Goal: Check status: Check status

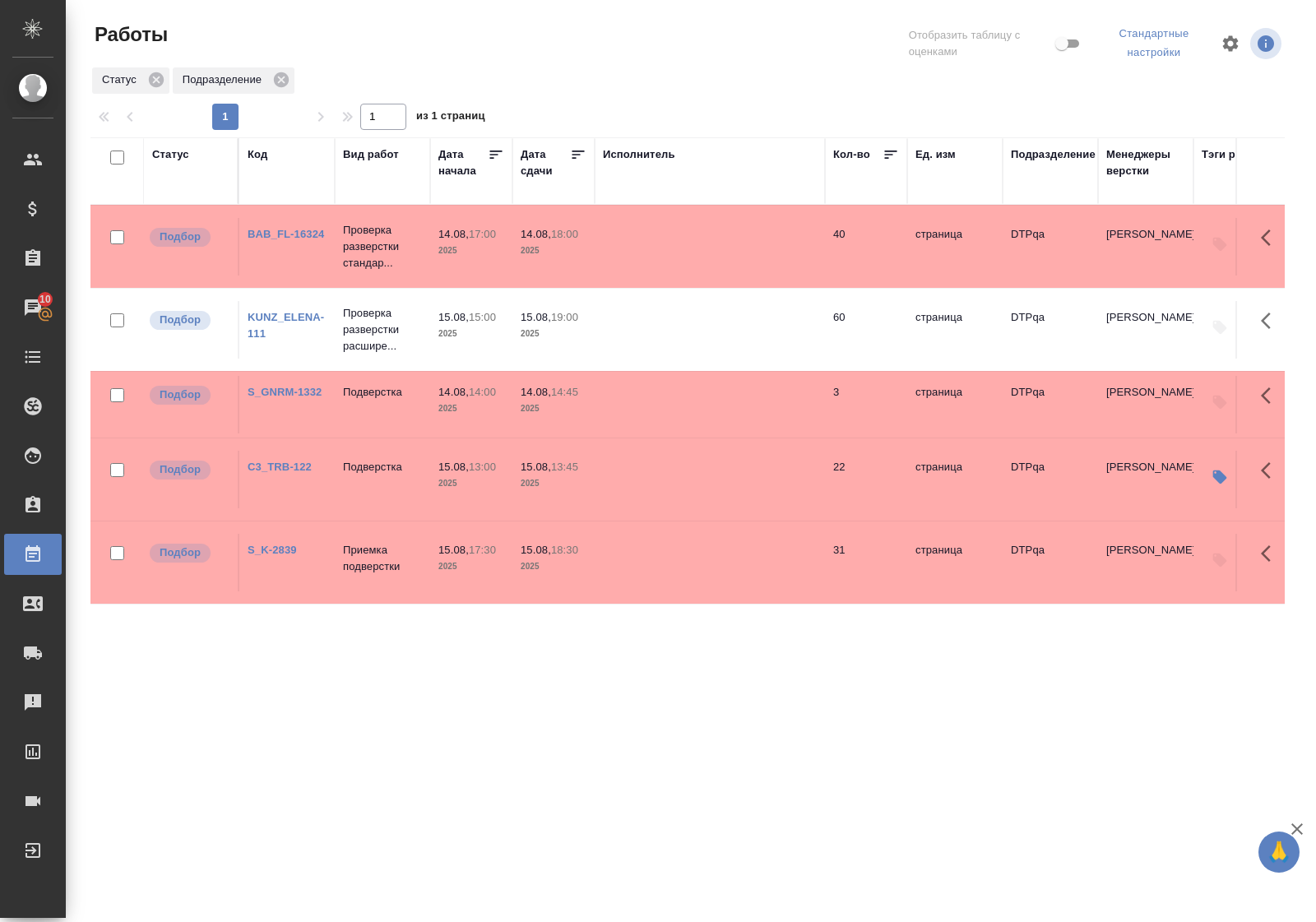
click at [181, 154] on div "Статус" at bounding box center [170, 154] width 37 height 16
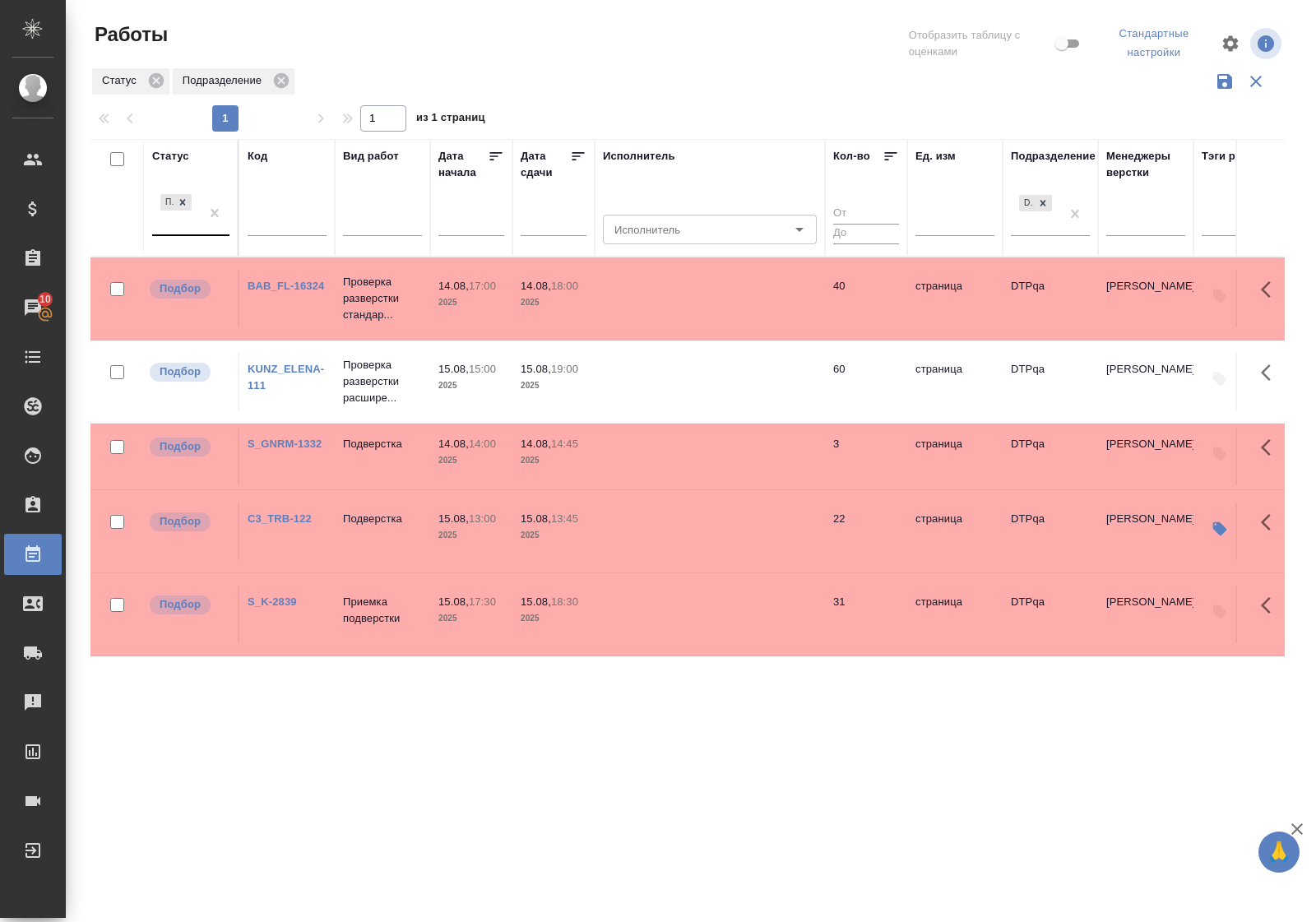
click at [196, 232] on div "Подбор" at bounding box center [176, 213] width 48 height 45
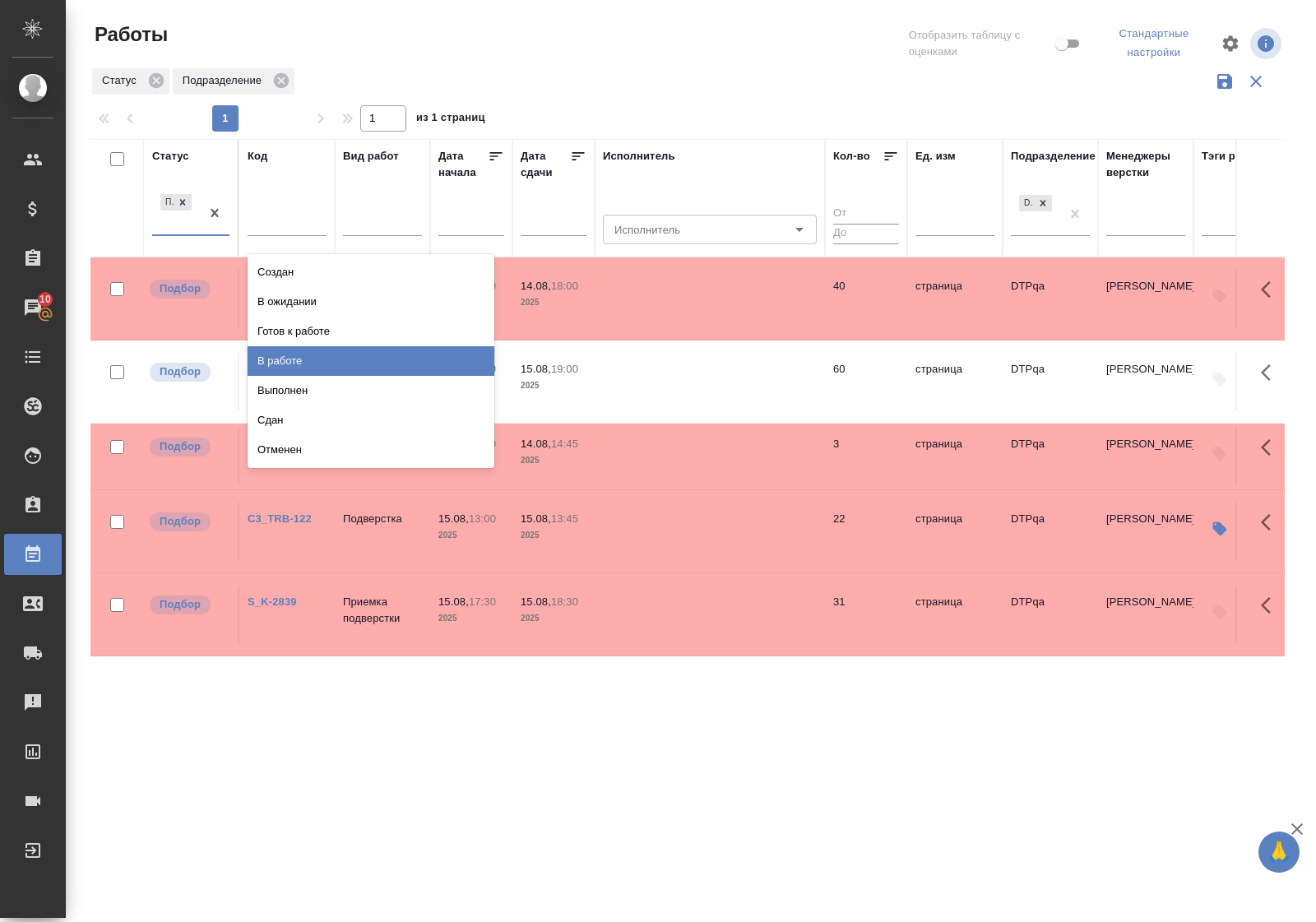
click at [290, 356] on div "В работе" at bounding box center [371, 361] width 247 height 30
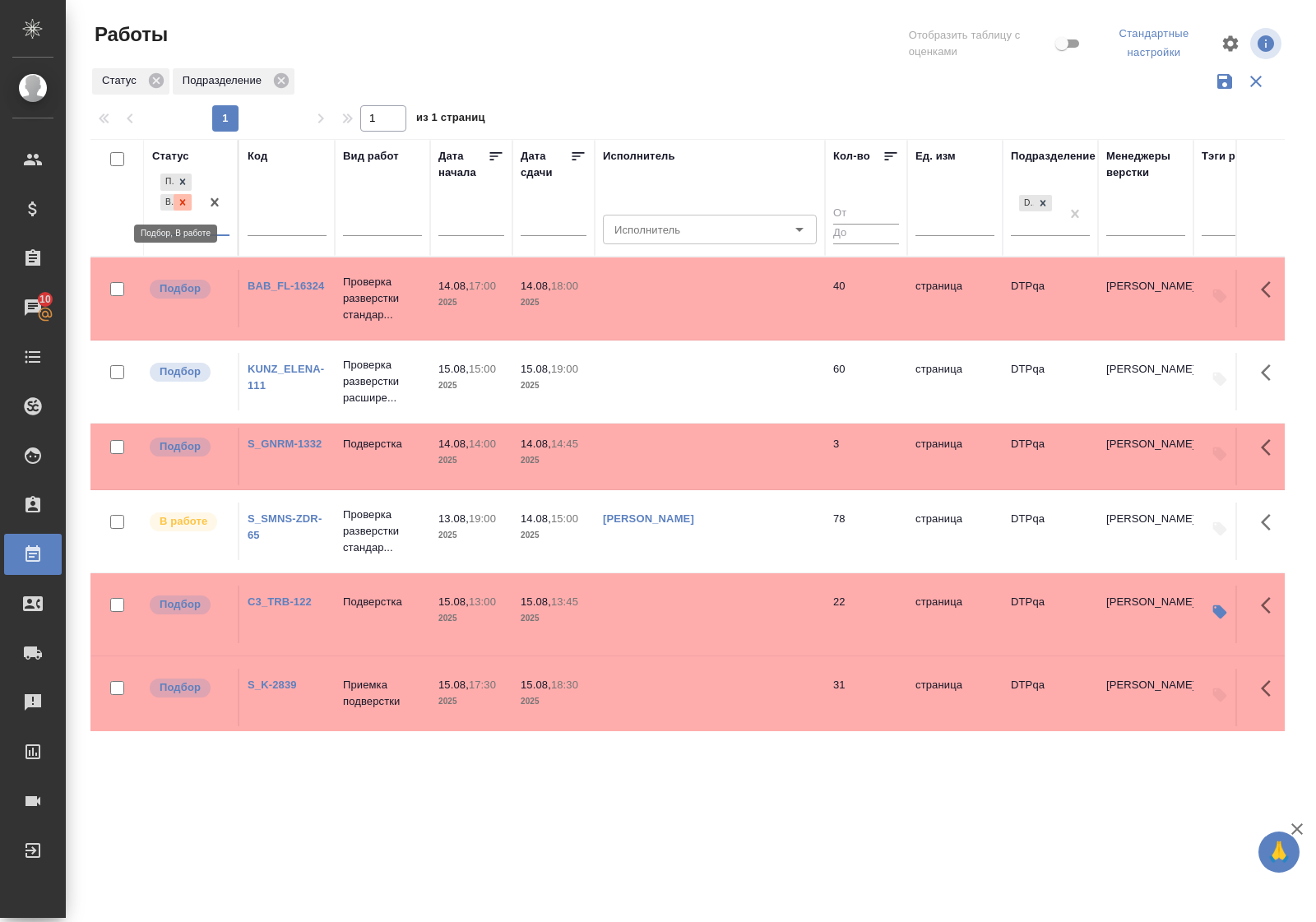
click at [188, 199] on icon at bounding box center [182, 202] width 11 height 11
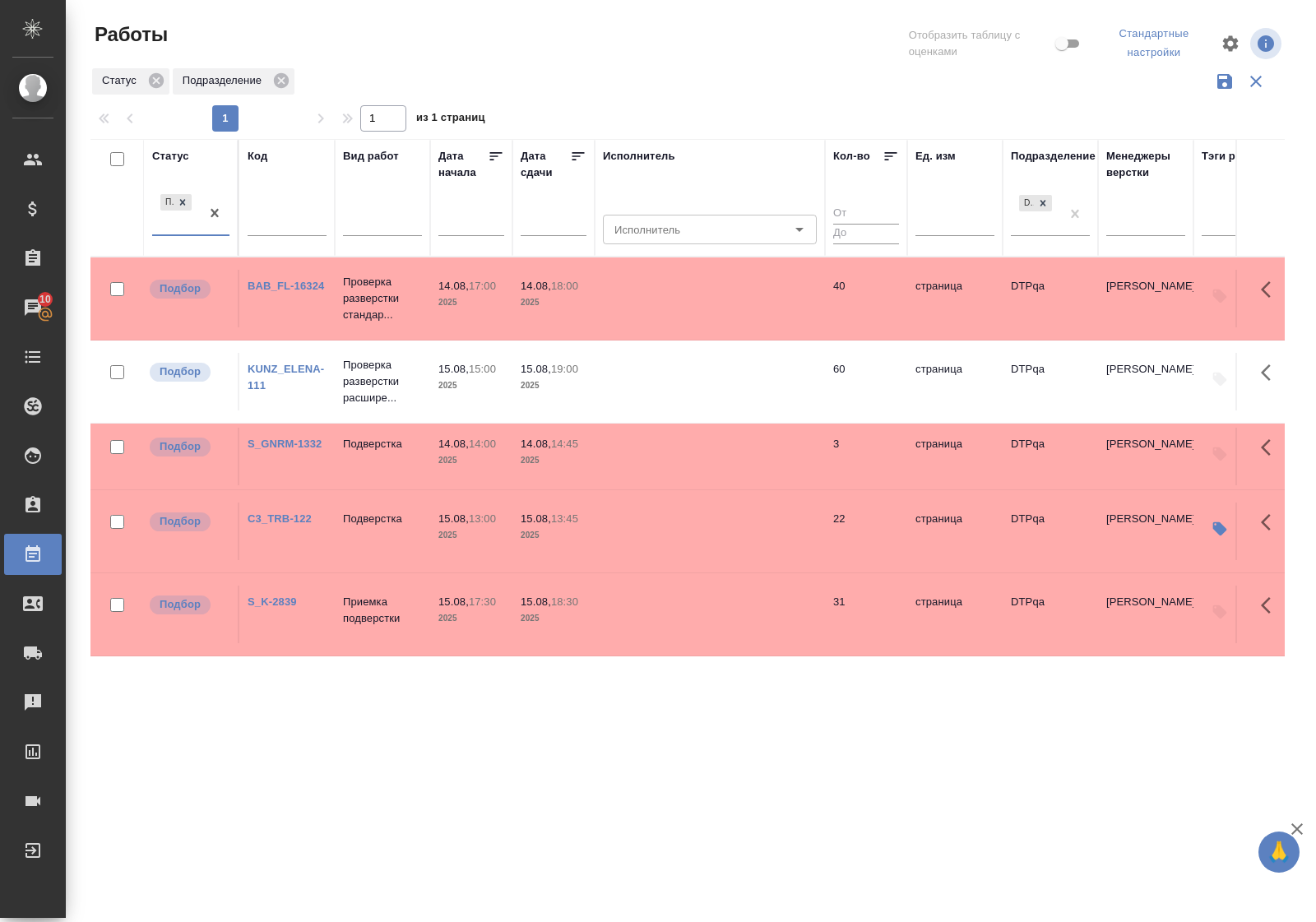
click at [195, 232] on div "Подбор" at bounding box center [176, 213] width 48 height 45
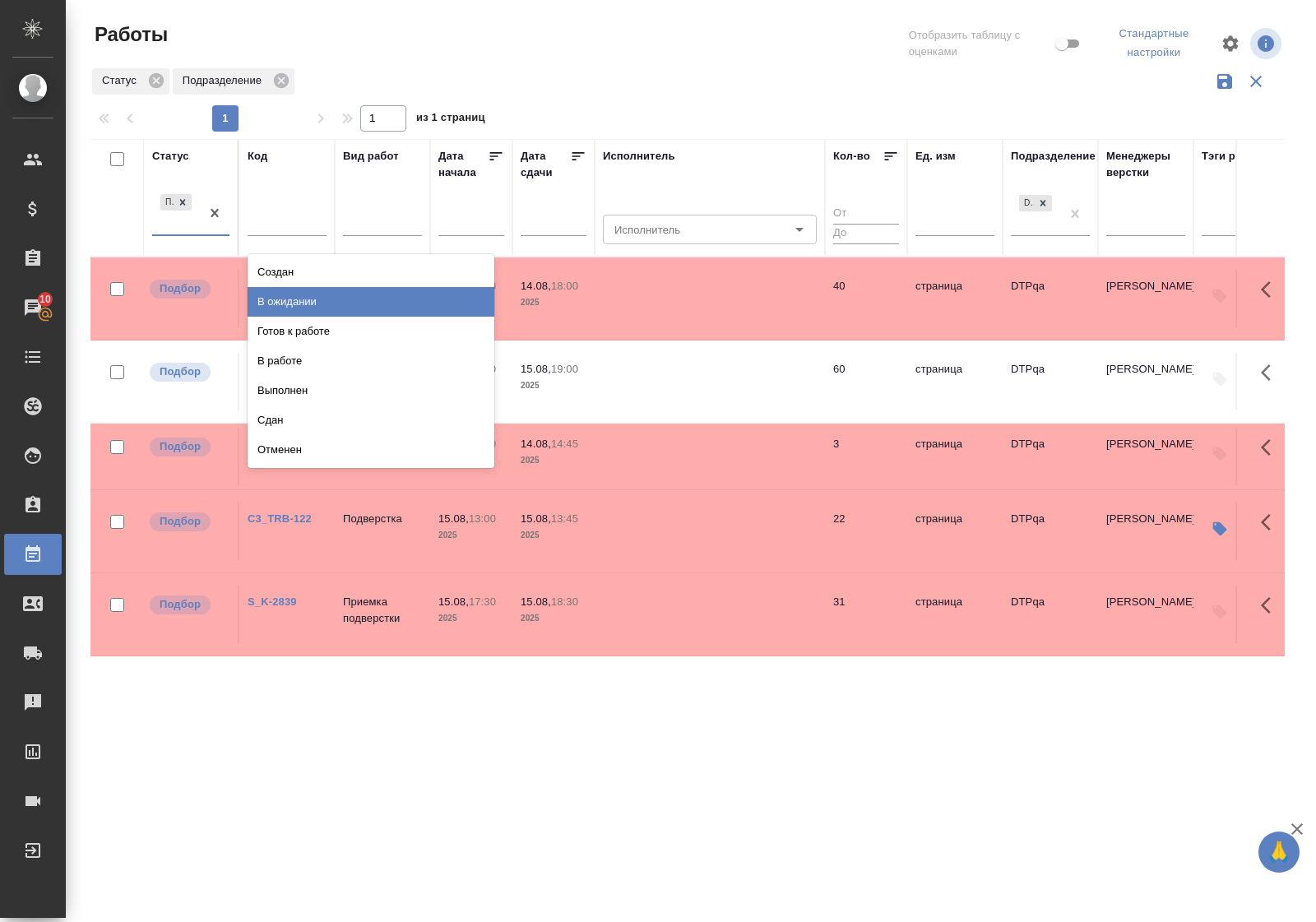
click at [285, 305] on div "В ожидании" at bounding box center [371, 302] width 247 height 30
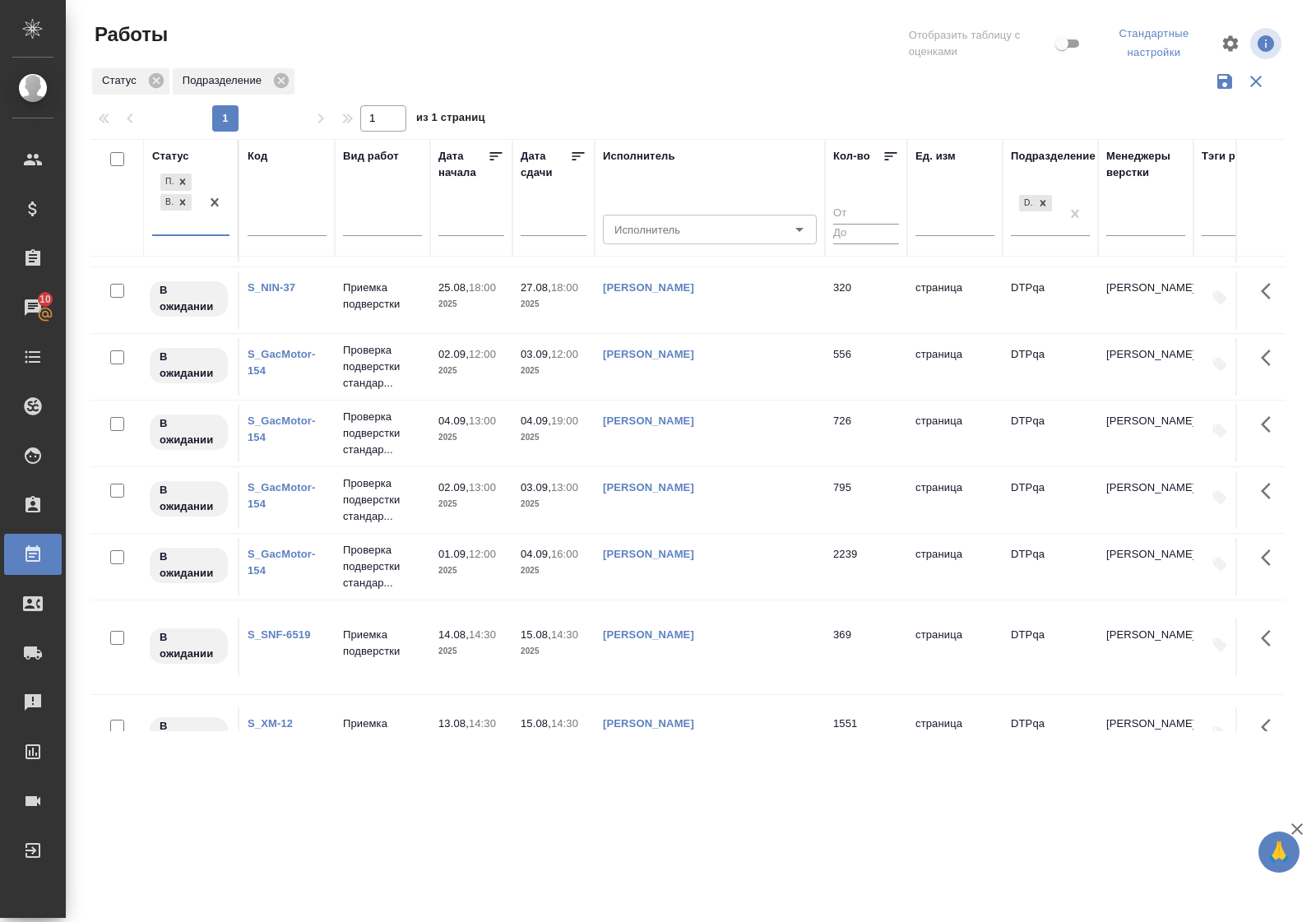
scroll to position [1408, 0]
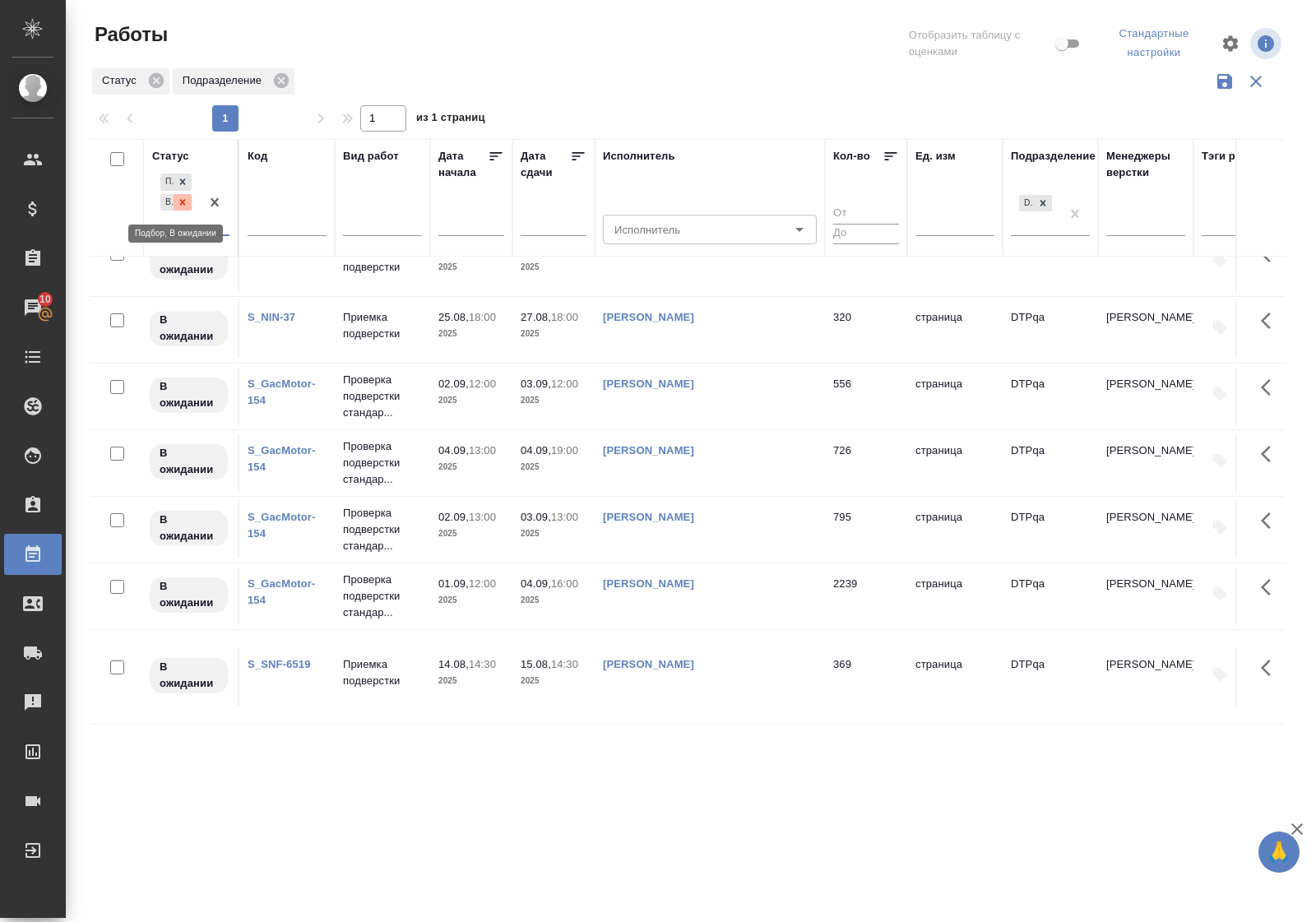
click at [190, 200] on div at bounding box center [182, 202] width 18 height 17
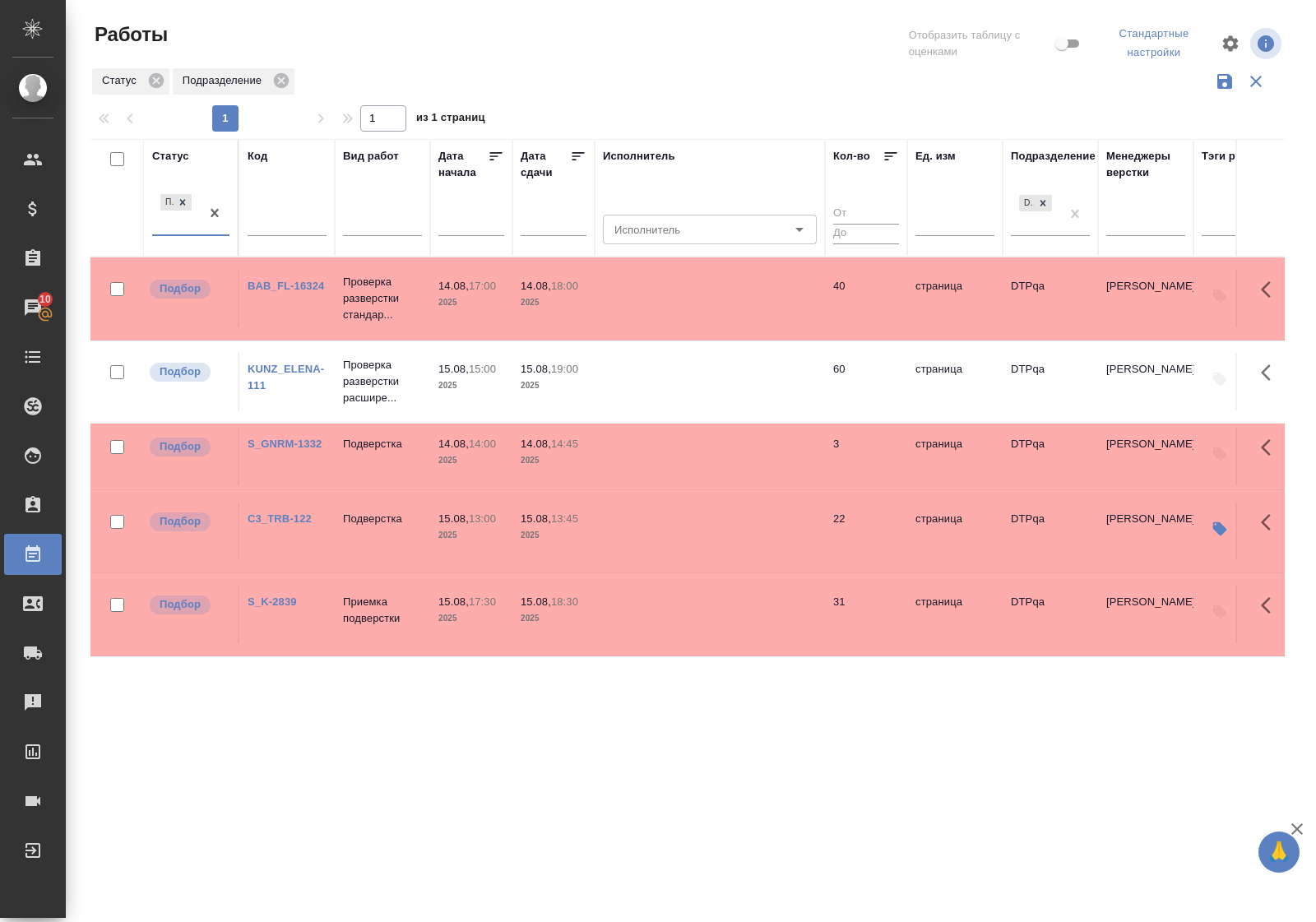
scroll to position [0, 0]
click at [182, 156] on div "Статус" at bounding box center [170, 156] width 37 height 16
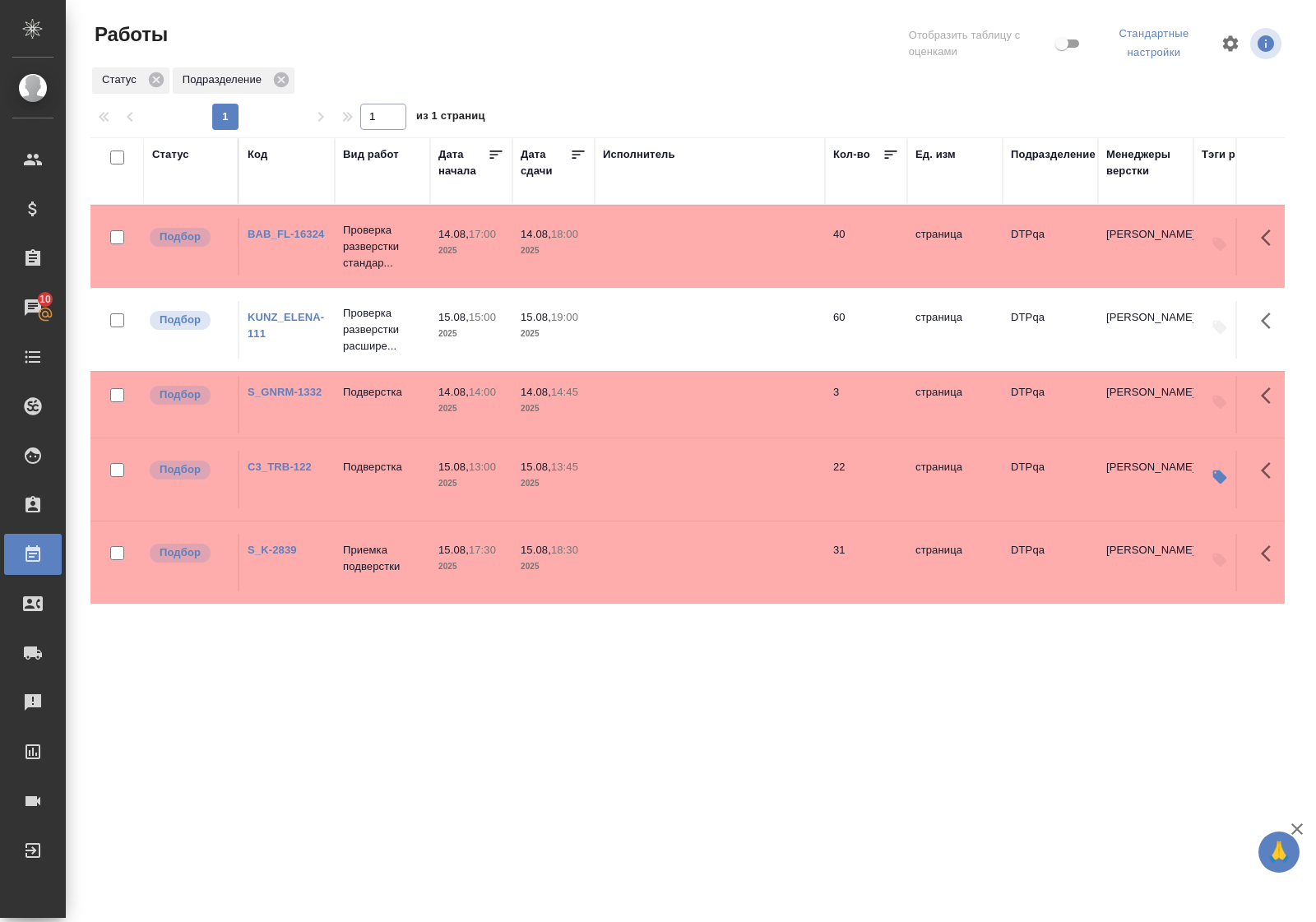
click at [303, 234] on link "BAB_FL-16324" at bounding box center [286, 234] width 76 height 12
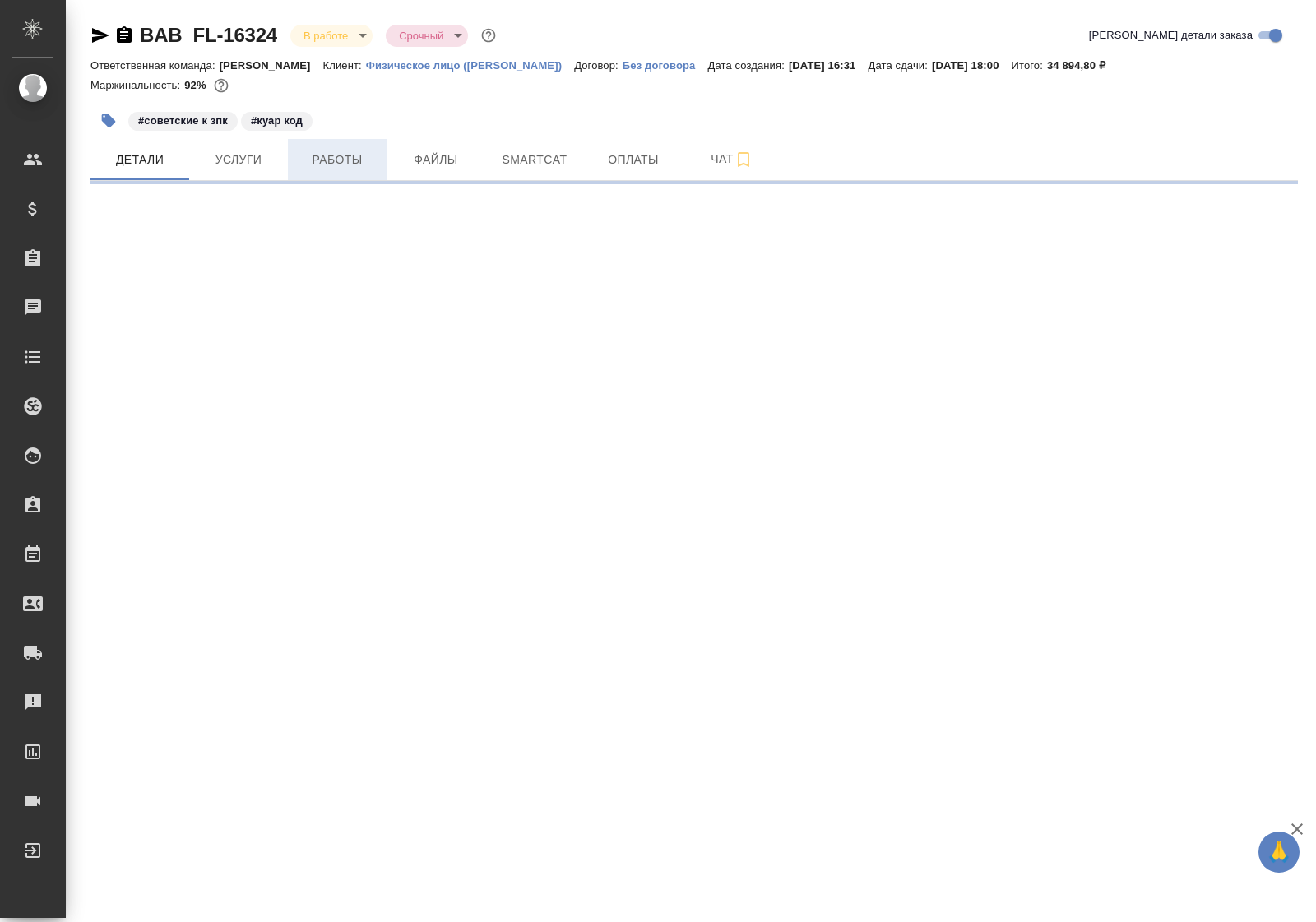
click at [330, 165] on span "Работы" at bounding box center [337, 160] width 79 height 21
